Goal: Check status: Check status

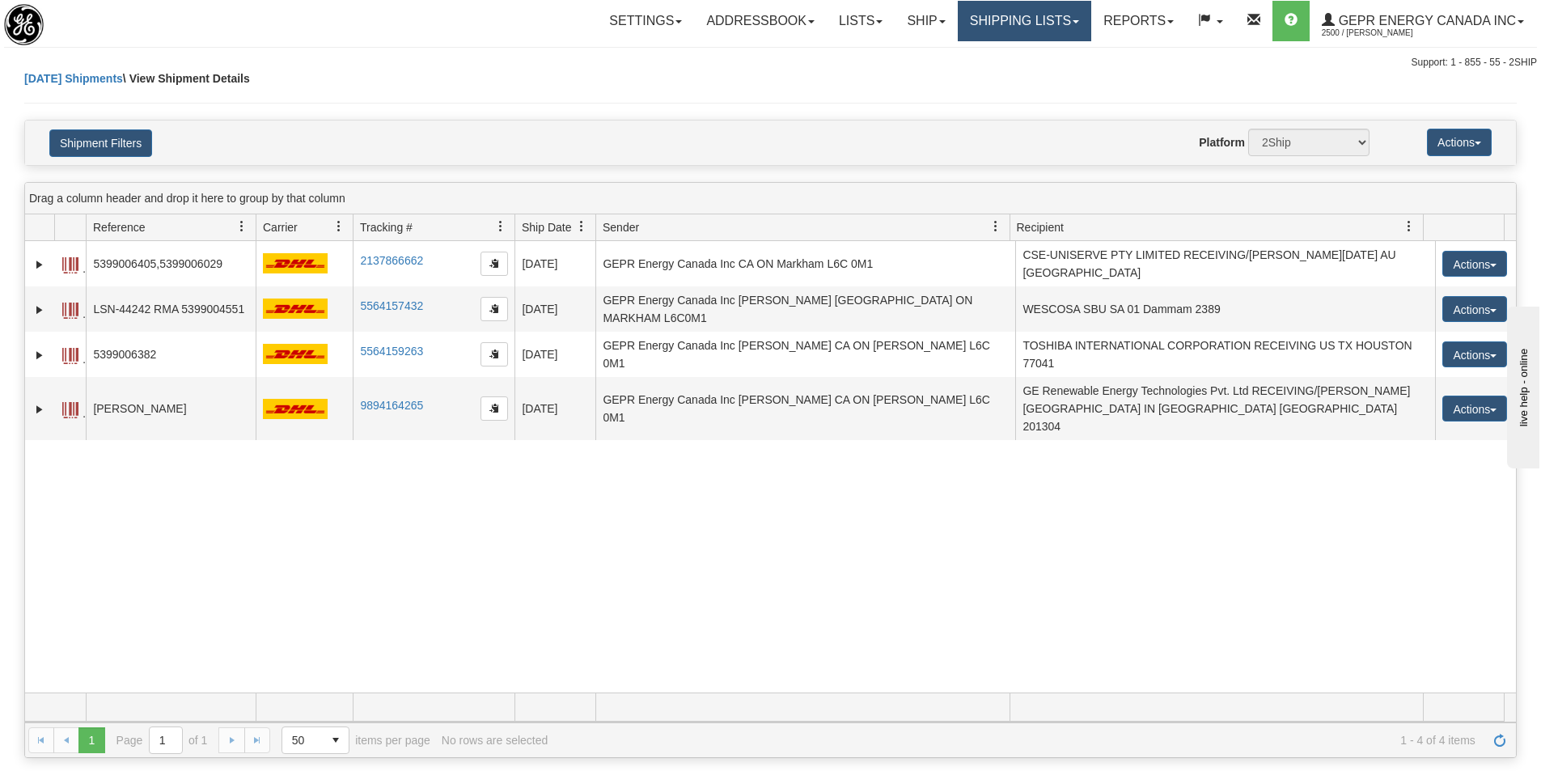
click at [1016, 26] on link "Shipping lists" at bounding box center [1023, 21] width 133 height 40
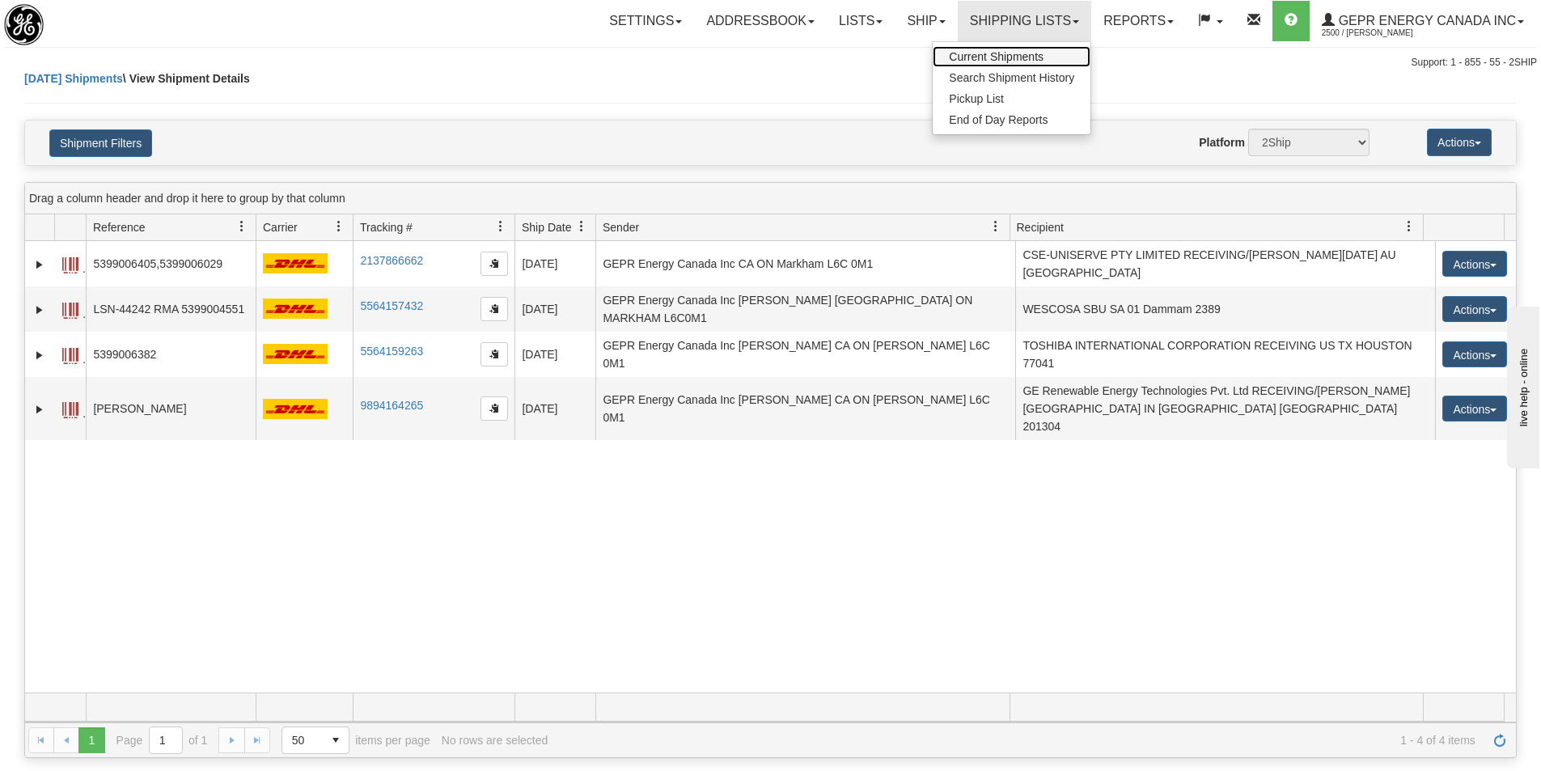
click at [1000, 57] on span "Current Shipments" at bounding box center [996, 56] width 95 height 13
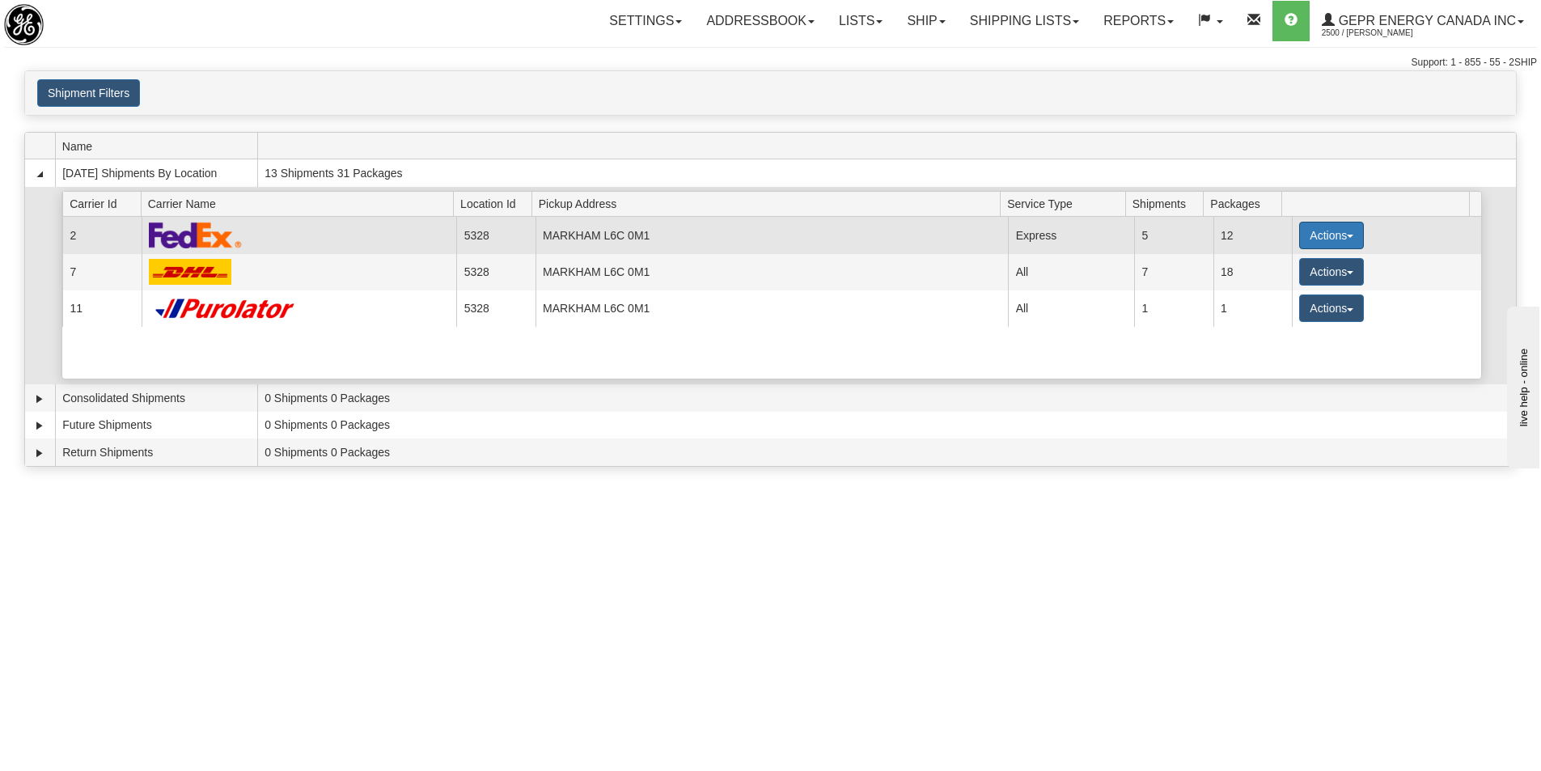
click at [1312, 231] on button "Actions" at bounding box center [1331, 235] width 65 height 27
click at [1291, 264] on span "Details" at bounding box center [1271, 265] width 44 height 11
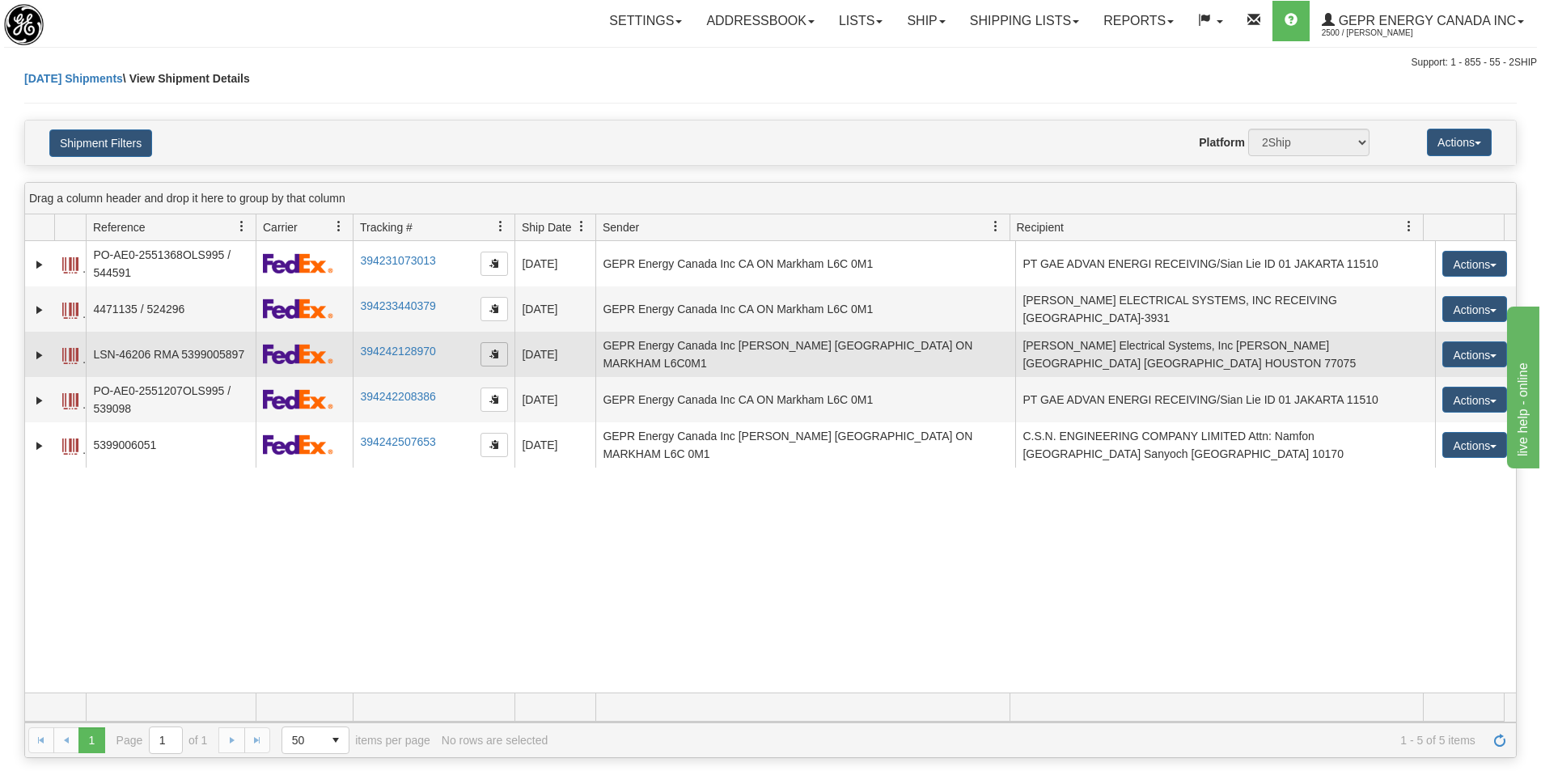
click at [492, 353] on span "button" at bounding box center [494, 354] width 10 height 10
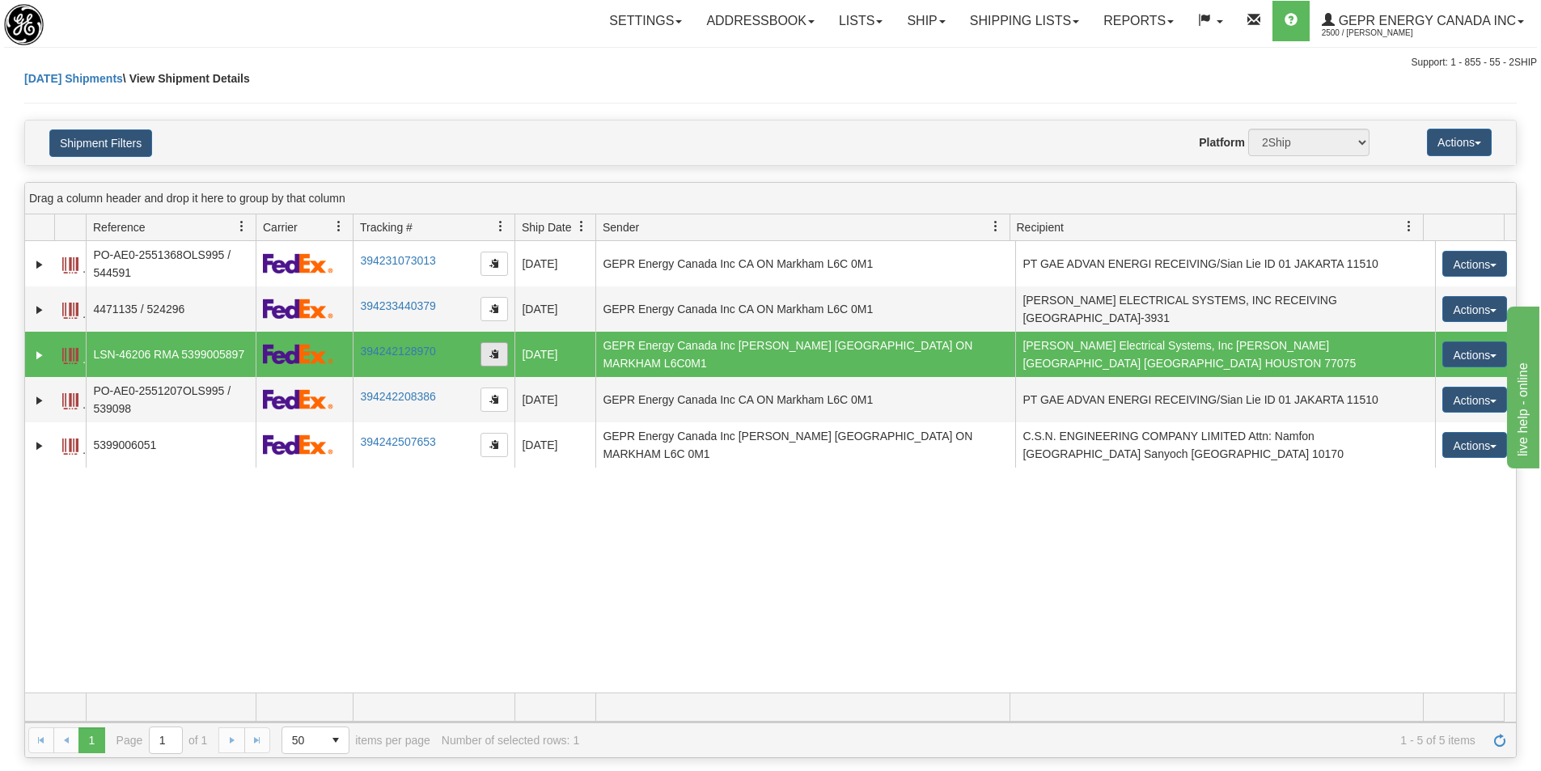
click at [494, 351] on span "button" at bounding box center [494, 354] width 10 height 10
